Goal: Find contact information: Find contact information

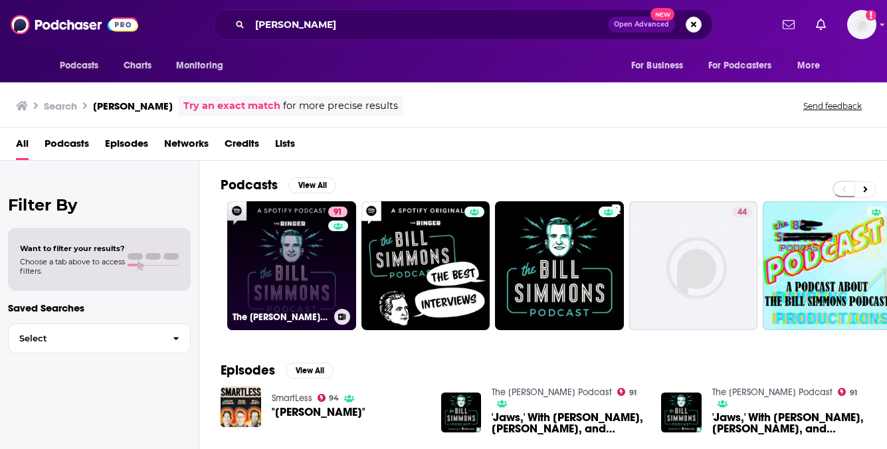
click at [298, 258] on link "91 The [PERSON_NAME] Podcast" at bounding box center [291, 265] width 129 height 129
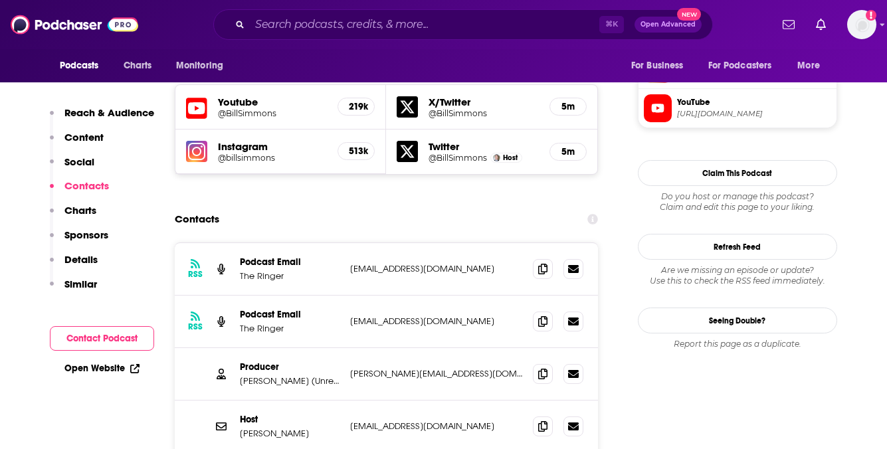
scroll to position [1201, 0]
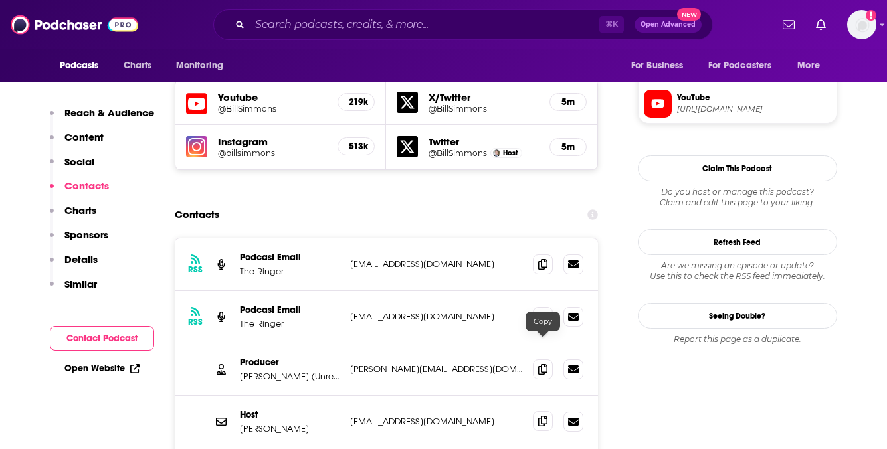
click at [546, 416] on icon at bounding box center [542, 421] width 9 height 11
click at [542, 416] on icon at bounding box center [542, 421] width 9 height 11
click at [315, 371] on p "[PERSON_NAME] (Unresponsive)" at bounding box center [290, 376] width 100 height 11
click at [316, 371] on p "[PERSON_NAME] (Unresponsive)" at bounding box center [290, 376] width 100 height 11
click at [323, 371] on p "[PERSON_NAME] (Unresponsive)" at bounding box center [290, 376] width 100 height 11
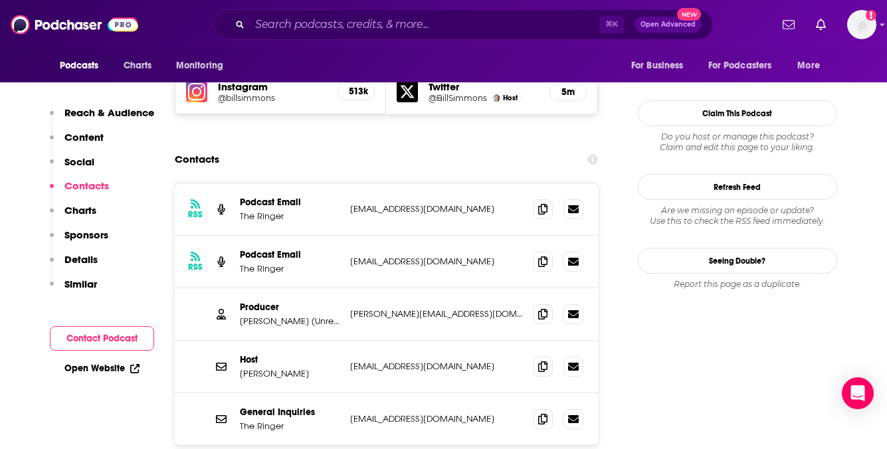
scroll to position [1269, 0]
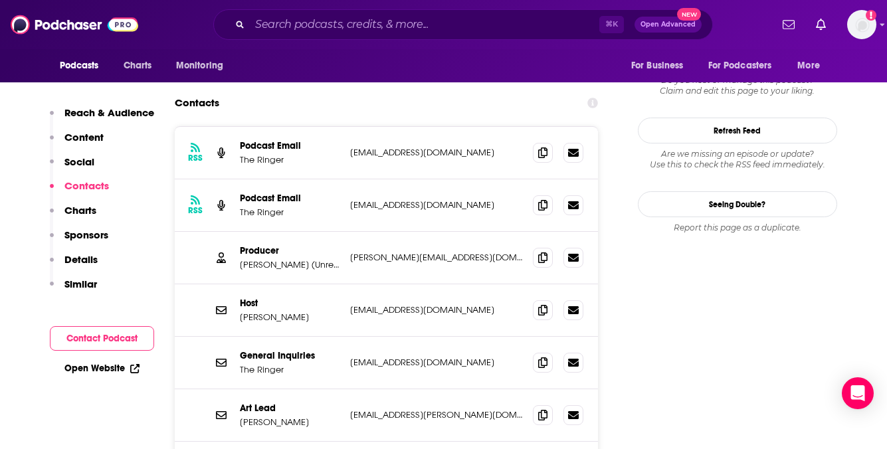
scroll to position [1290, 0]
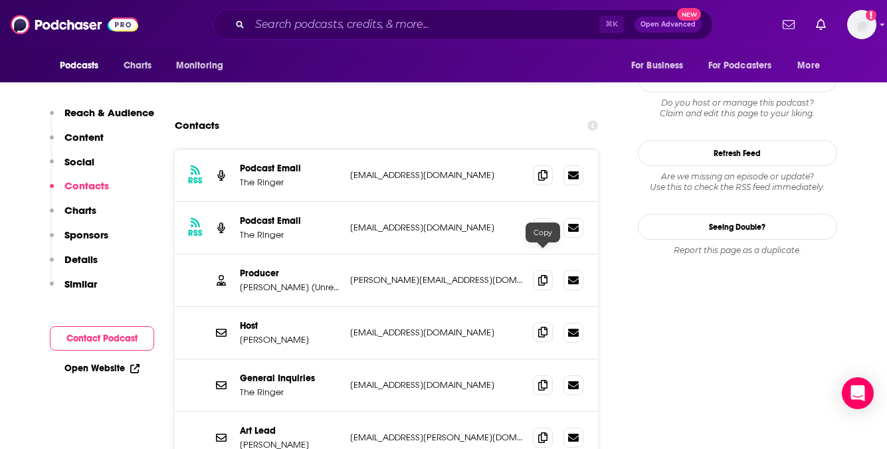
click at [545, 327] on icon at bounding box center [542, 332] width 9 height 11
